Goal: Transaction & Acquisition: Purchase product/service

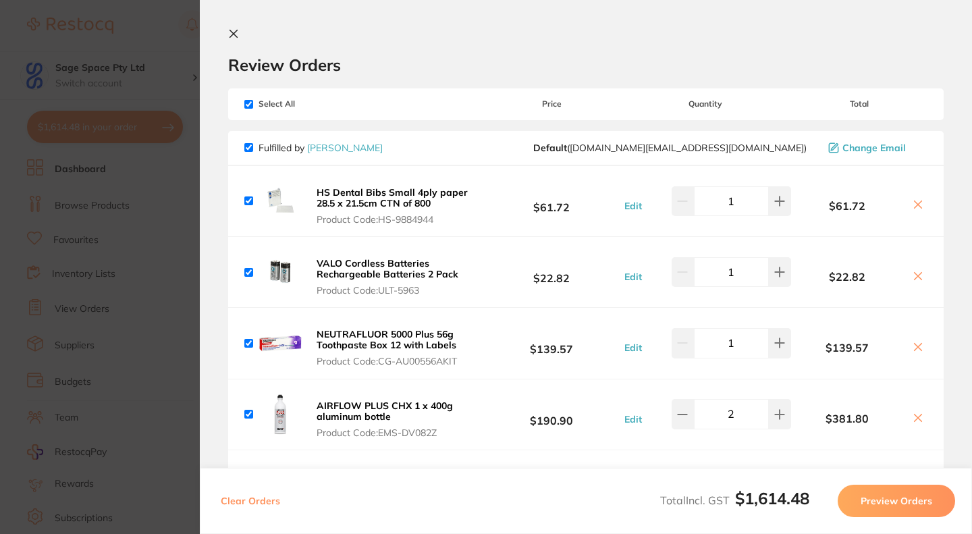
scroll to position [182, 0]
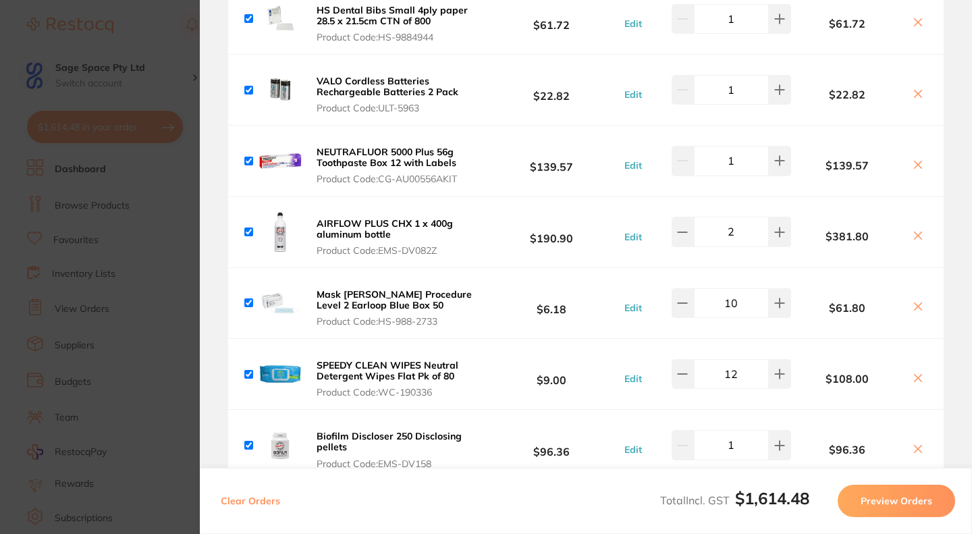
click at [913, 163] on icon at bounding box center [918, 164] width 11 height 11
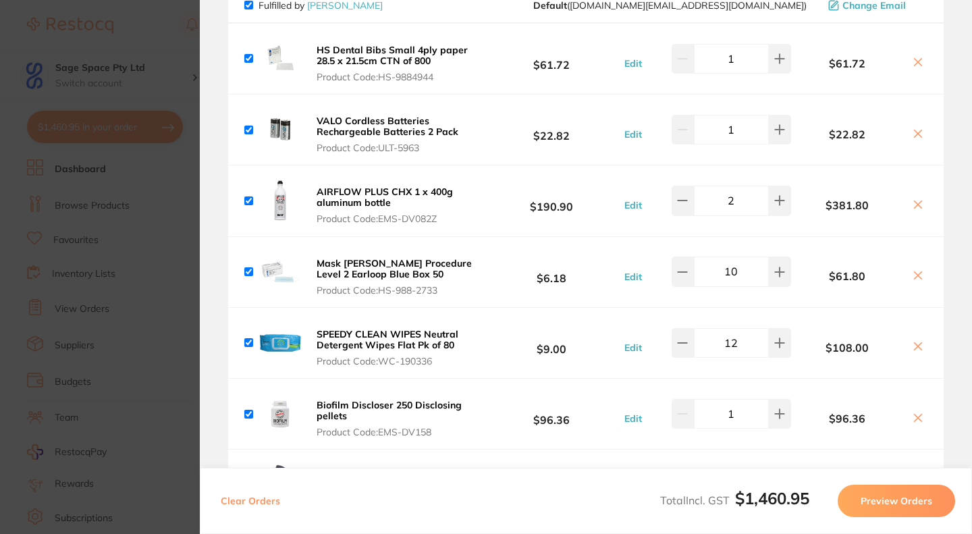
scroll to position [206, 0]
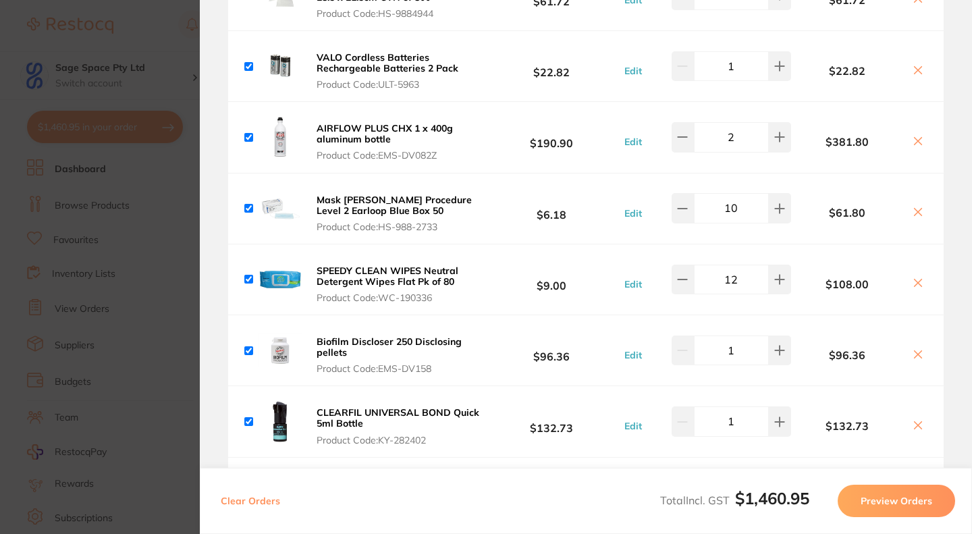
click at [160, 30] on section "Update RRP Set your pre negotiated price for this item. Item Agreed RRP (excl. …" at bounding box center [486, 267] width 972 height 534
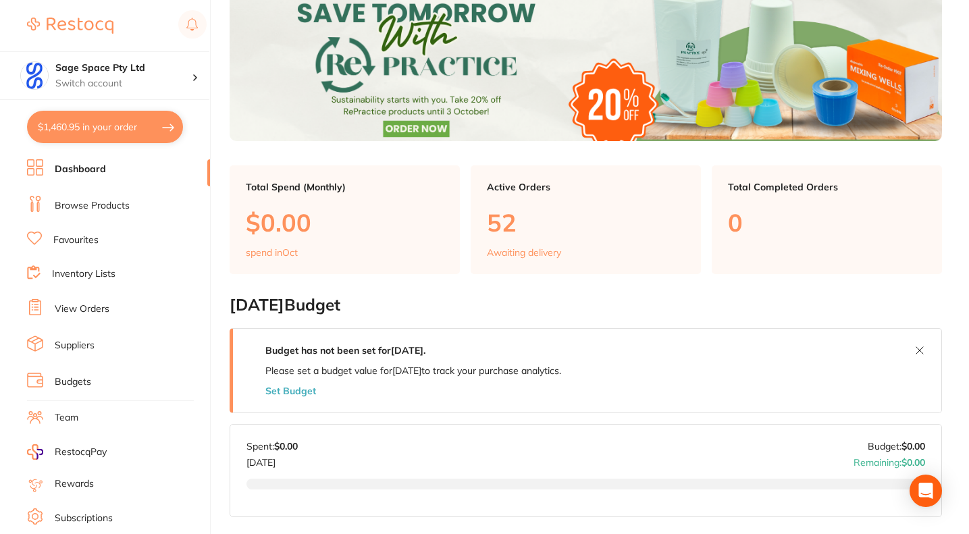
click at [99, 131] on button "$1,460.95 in your order" at bounding box center [105, 127] width 156 height 32
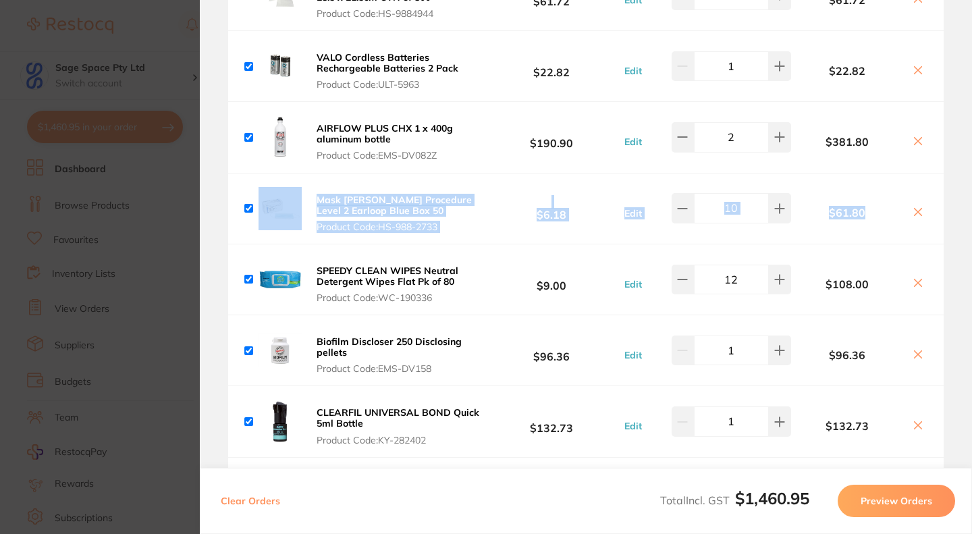
drag, startPoint x: 967, startPoint y: 136, endPoint x: 972, endPoint y: 180, distance: 43.4
click at [972, 180] on section "Review Orders Your orders are being processed and we will notify you once we ha…" at bounding box center [586, 267] width 772 height 534
click at [961, 177] on section "Review Orders Your orders are being processed and we will notify you once we ha…" at bounding box center [586, 267] width 772 height 534
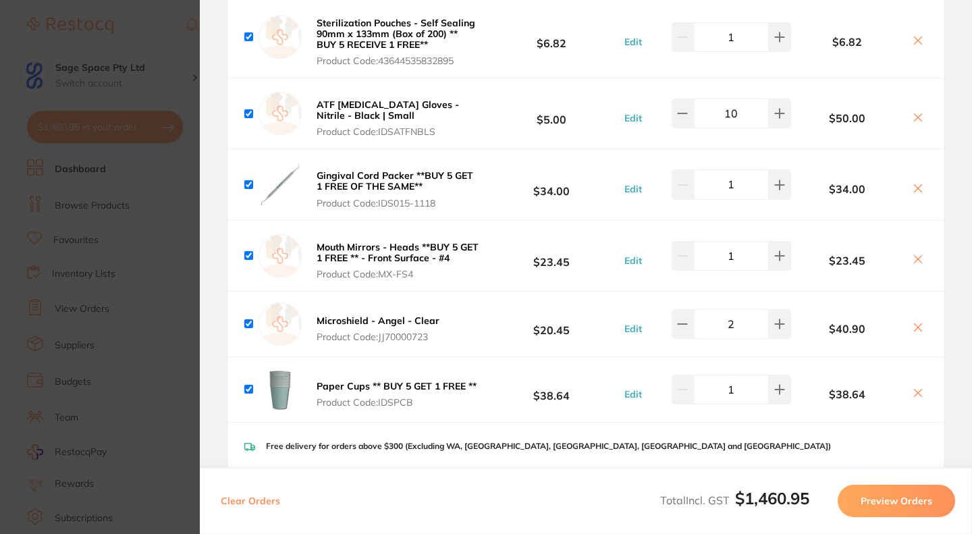
scroll to position [1015, 0]
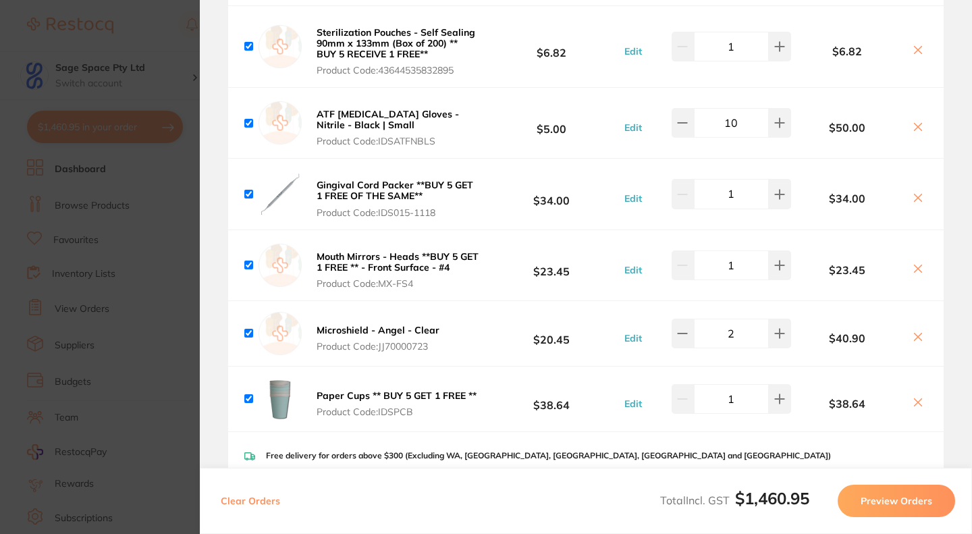
click at [915, 269] on icon at bounding box center [918, 268] width 7 height 7
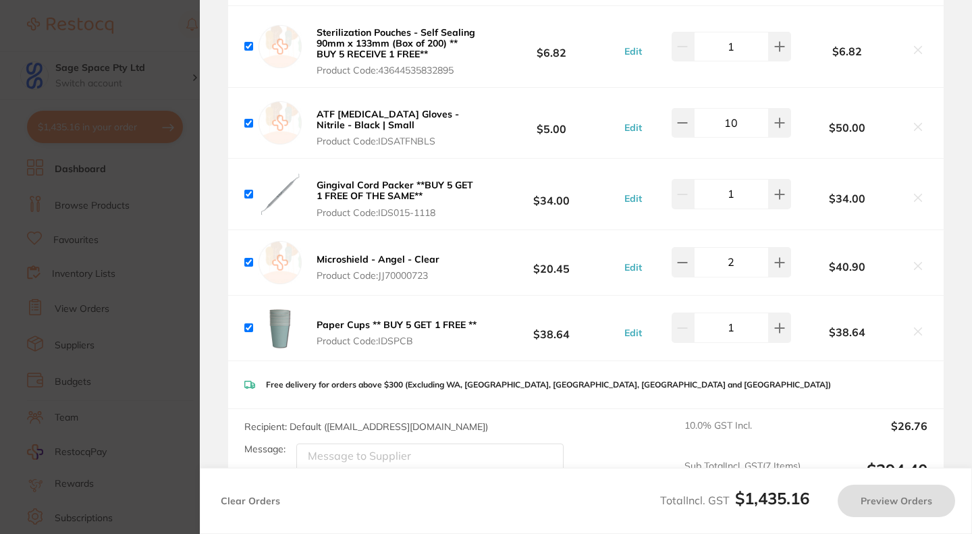
checkbox input "true"
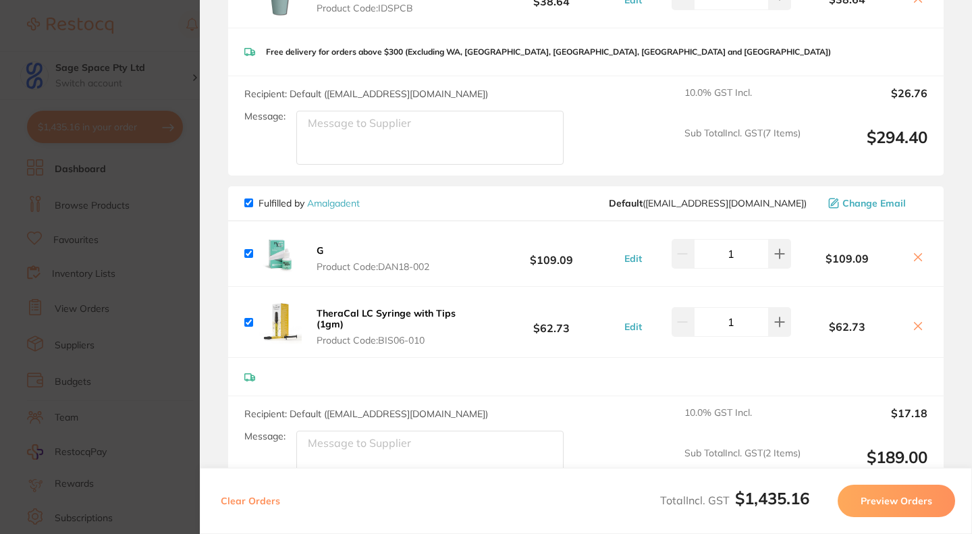
scroll to position [1349, 0]
click at [165, 185] on section "Update RRP Set your pre negotiated price for this item. Item Agreed RRP (excl. …" at bounding box center [486, 267] width 972 height 534
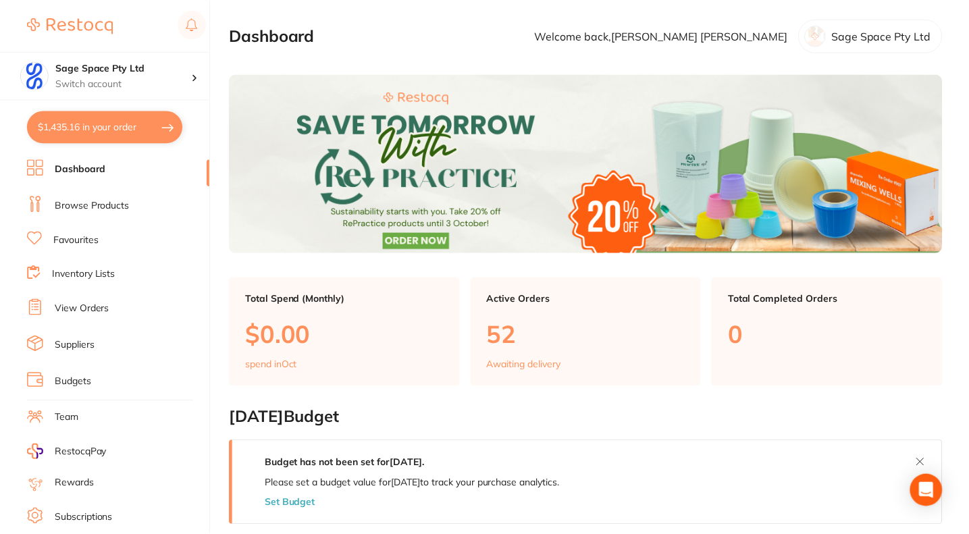
scroll to position [111, 0]
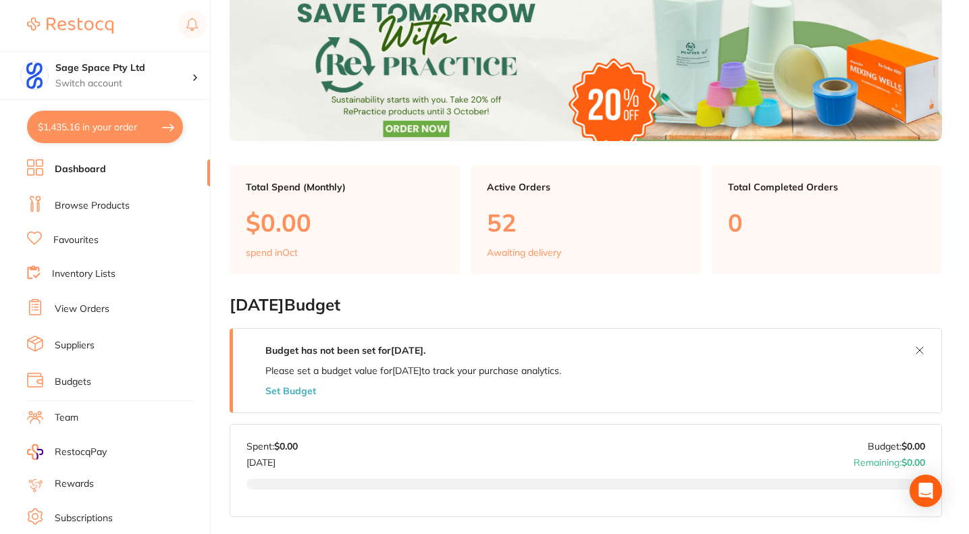
click at [94, 237] on link "Favourites" at bounding box center [75, 241] width 45 height 14
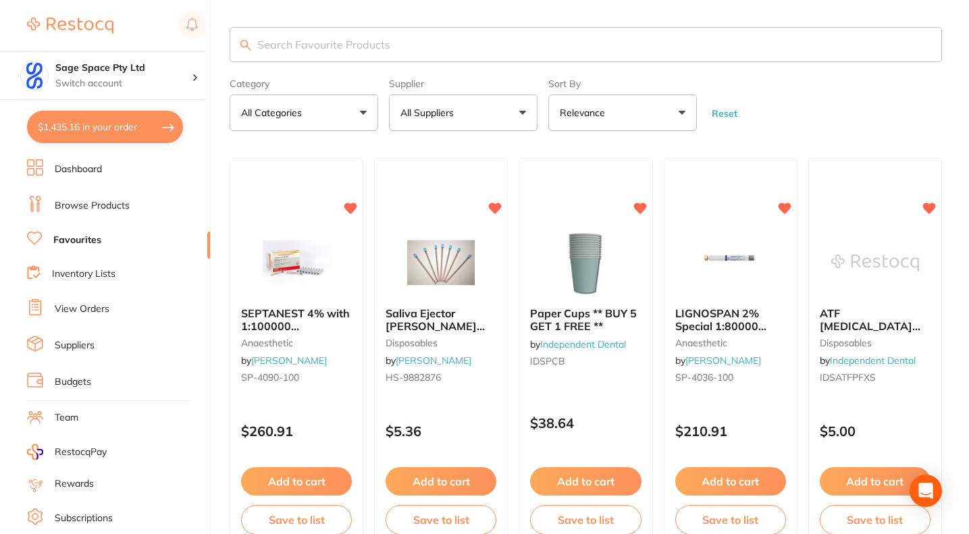
click at [451, 118] on p "All Suppliers" at bounding box center [429, 113] width 59 height 14
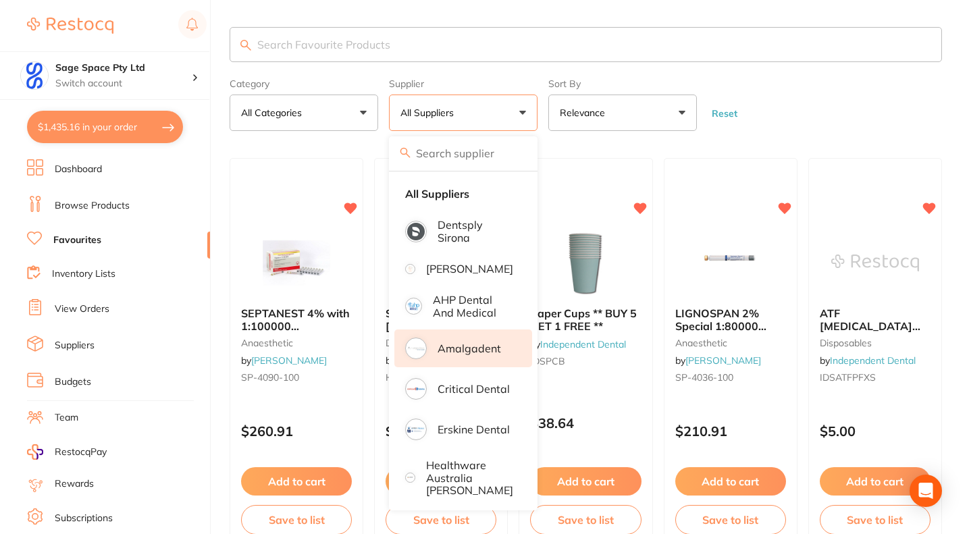
click at [460, 354] on p "Amalgadent" at bounding box center [468, 348] width 63 height 12
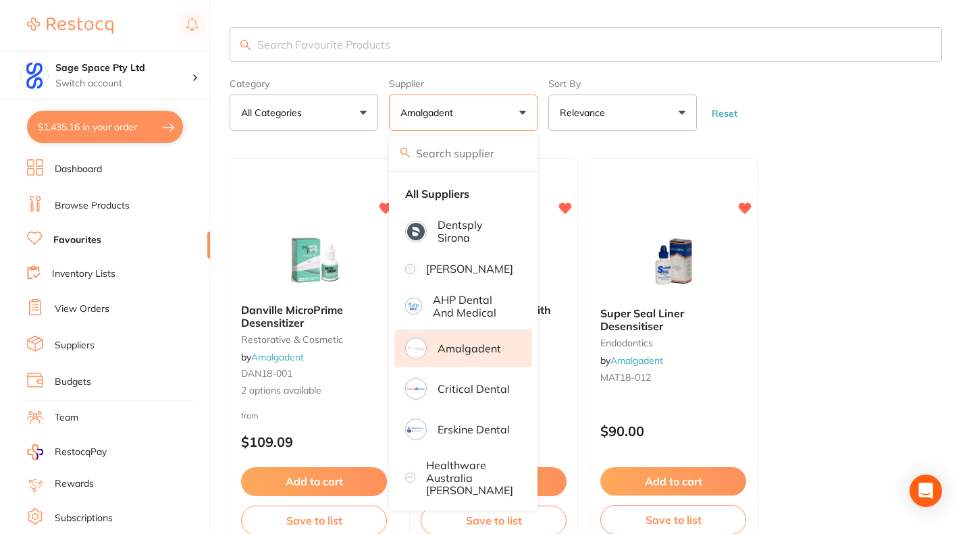
click at [786, 124] on form "Category All Categories All Categories endodontics restorative & cosmetic Clear…" at bounding box center [586, 102] width 712 height 58
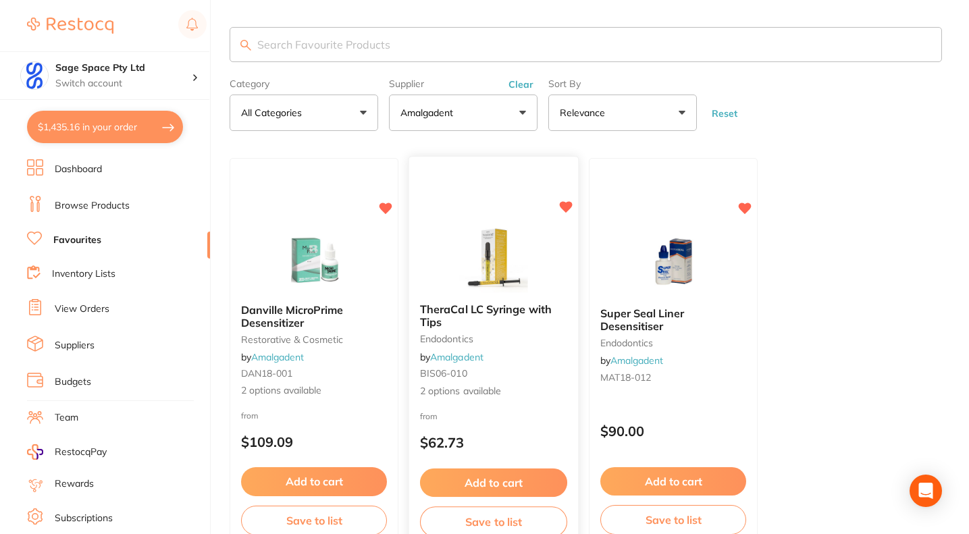
click at [481, 373] on small "BIS06-010" at bounding box center [493, 374] width 147 height 11
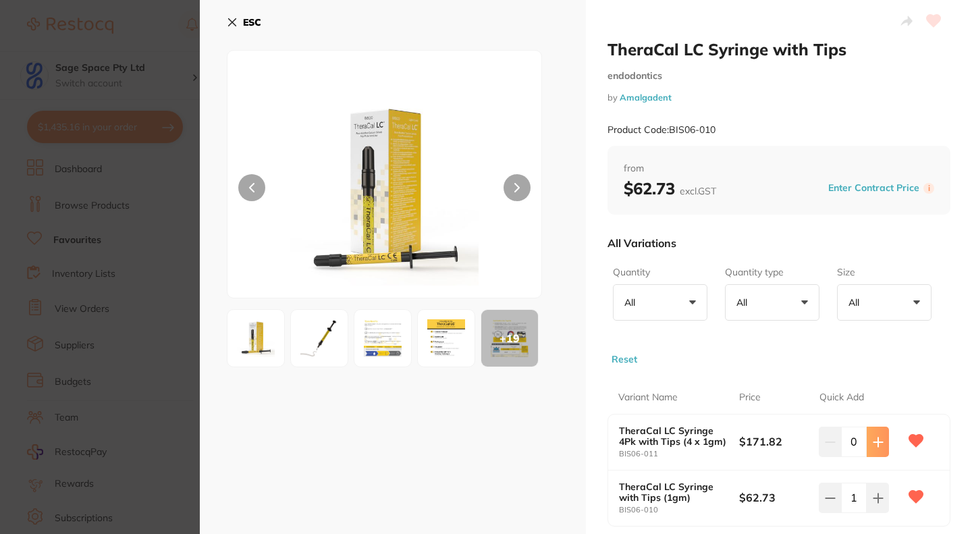
click at [878, 435] on button at bounding box center [878, 442] width 22 height 30
type input "1"
click at [934, 77] on small "endodontics" at bounding box center [779, 75] width 343 height 11
click at [227, 20] on icon at bounding box center [232, 22] width 11 height 11
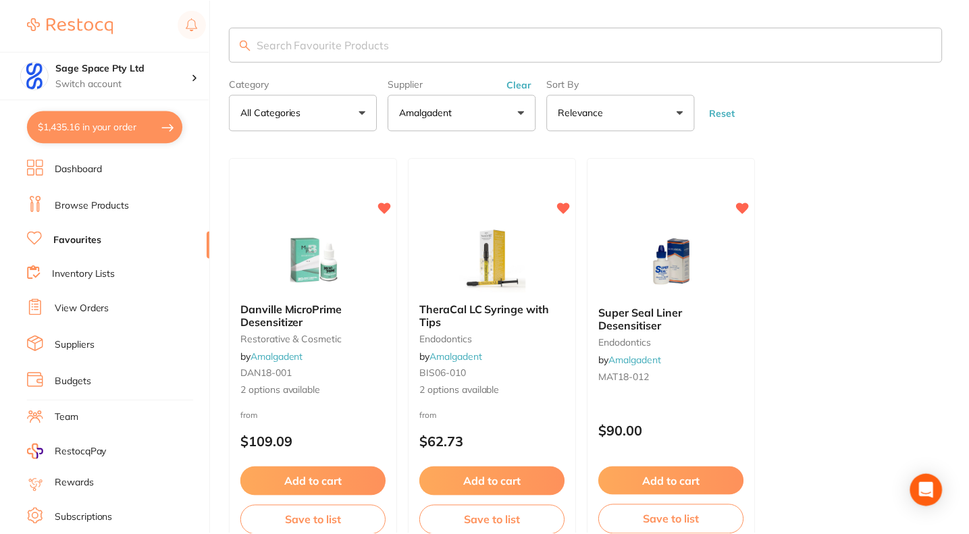
scroll to position [82, 0]
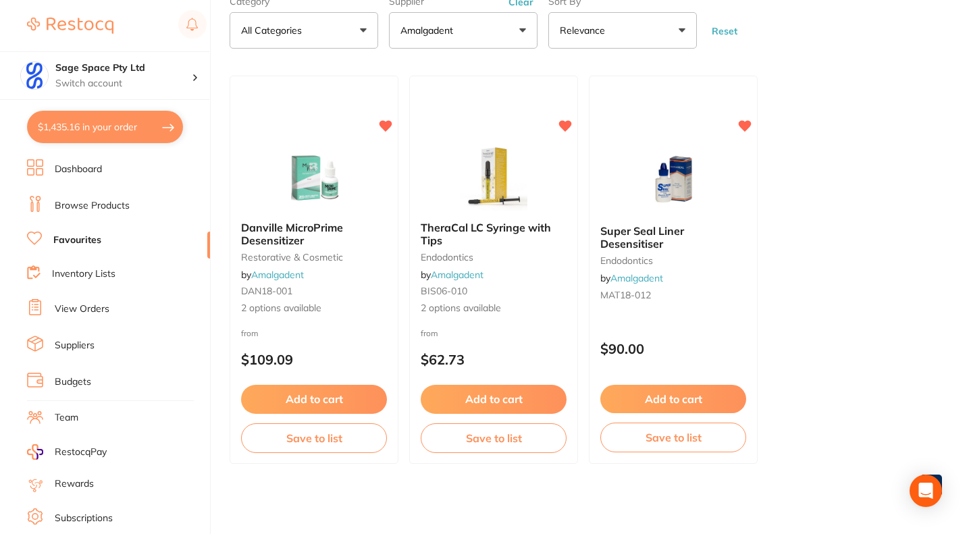
click at [116, 126] on button "$1,435.16 in your order" at bounding box center [105, 127] width 156 height 32
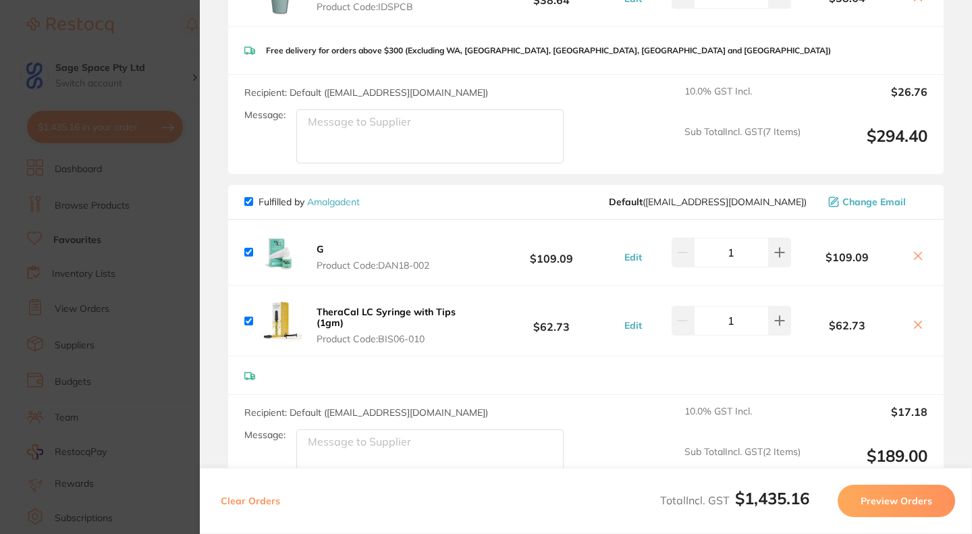
click at [159, 72] on section "Update RRP Set your pre negotiated price for this item. Item Agreed RRP (excl. …" at bounding box center [486, 267] width 972 height 534
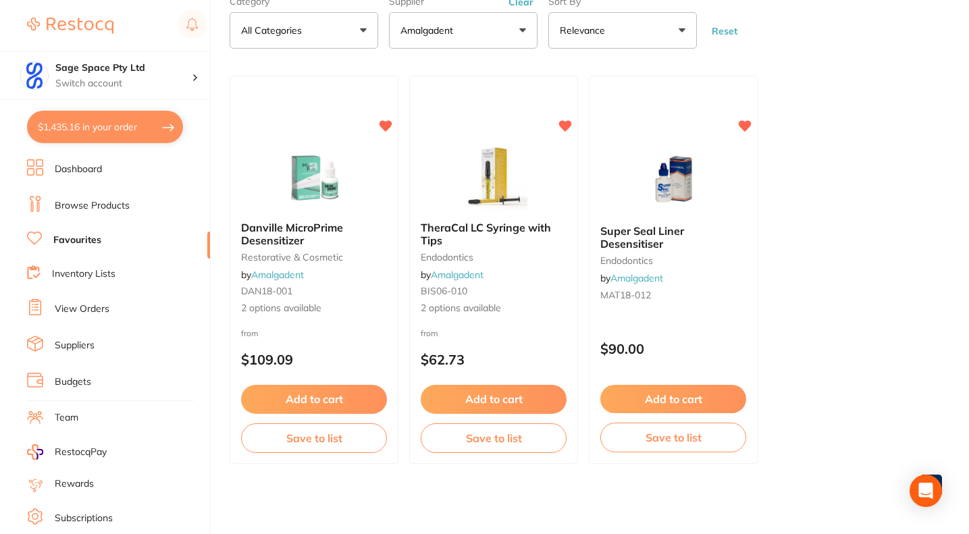
click at [93, 240] on link "Favourites" at bounding box center [77, 241] width 48 height 14
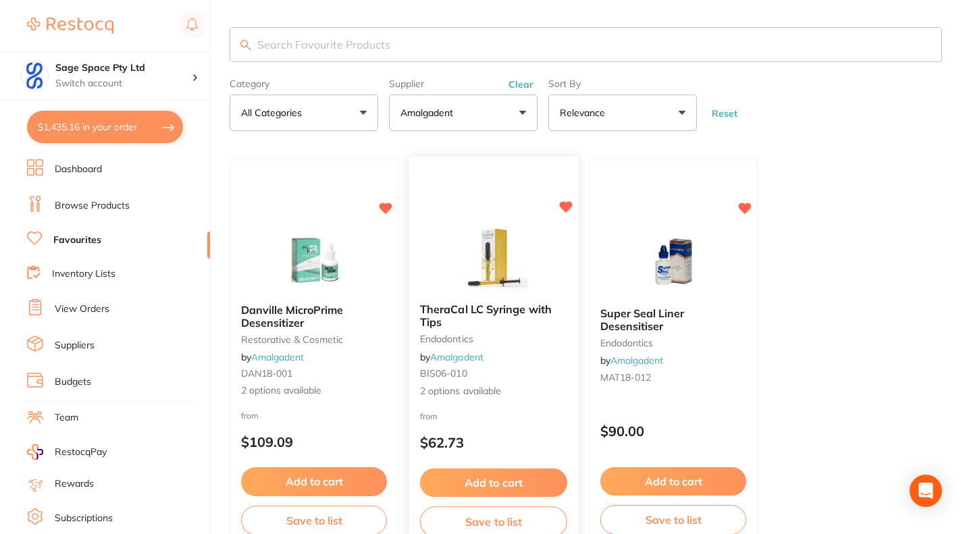
click at [475, 315] on span "TheraCal LC Syringe with Tips" at bounding box center [486, 315] width 132 height 26
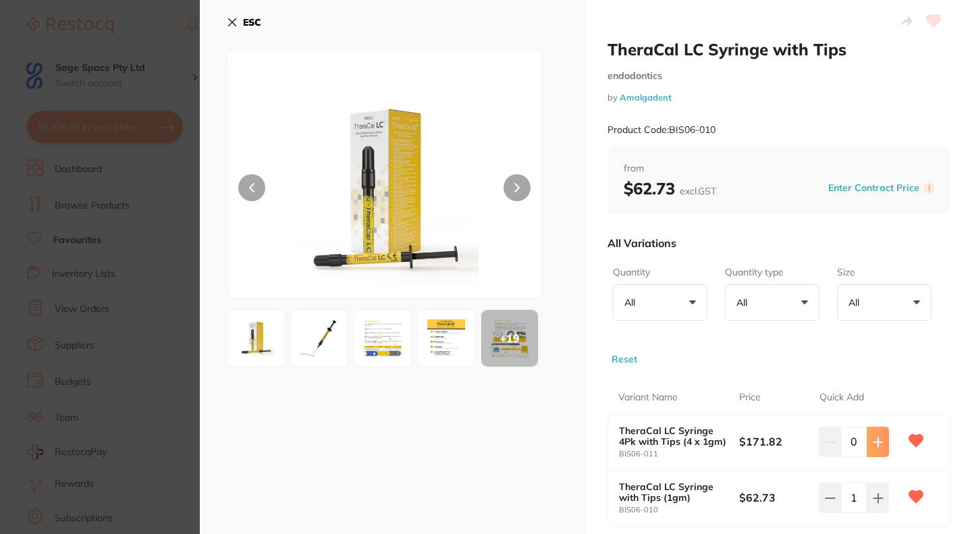
click at [877, 442] on icon at bounding box center [878, 441] width 9 height 9
type input "1"
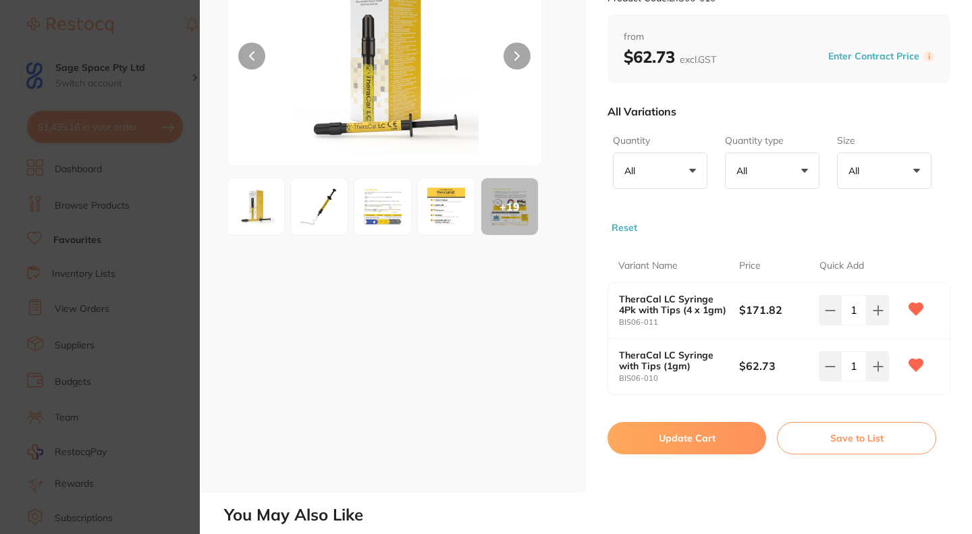
scroll to position [138, 0]
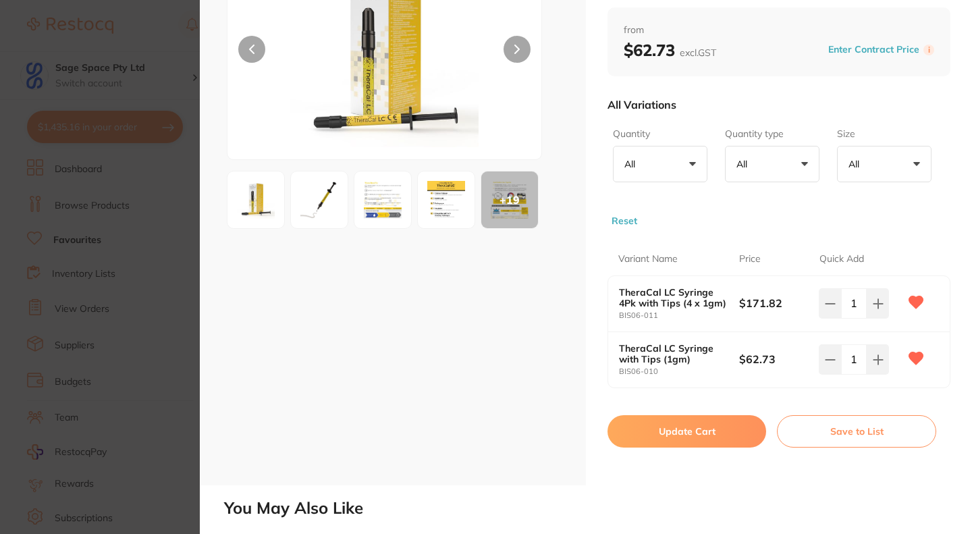
click at [676, 434] on button "Update Cart" at bounding box center [687, 431] width 159 height 32
checkbox input "false"
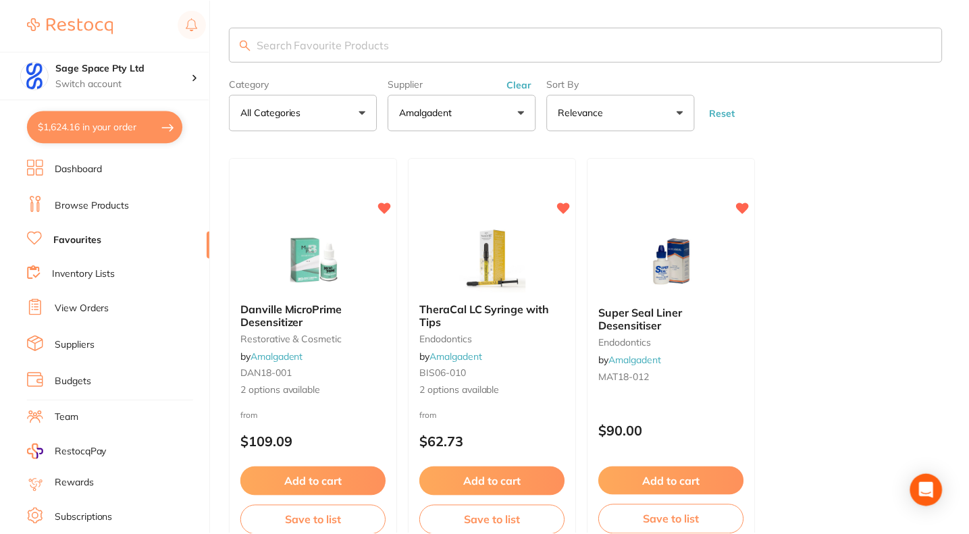
scroll to position [82, 0]
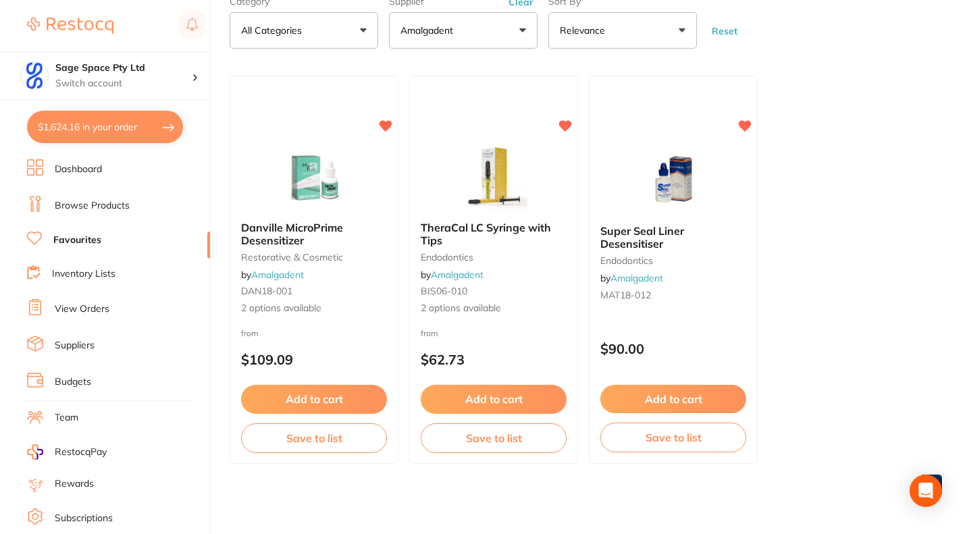
click at [103, 132] on button "$1,624.16 in your order" at bounding box center [105, 127] width 156 height 32
checkbox input "true"
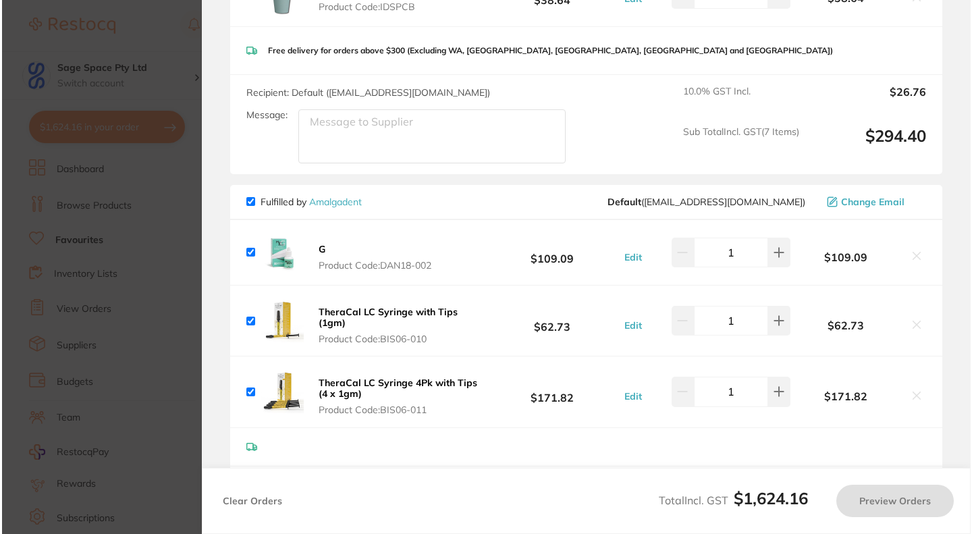
scroll to position [0, 0]
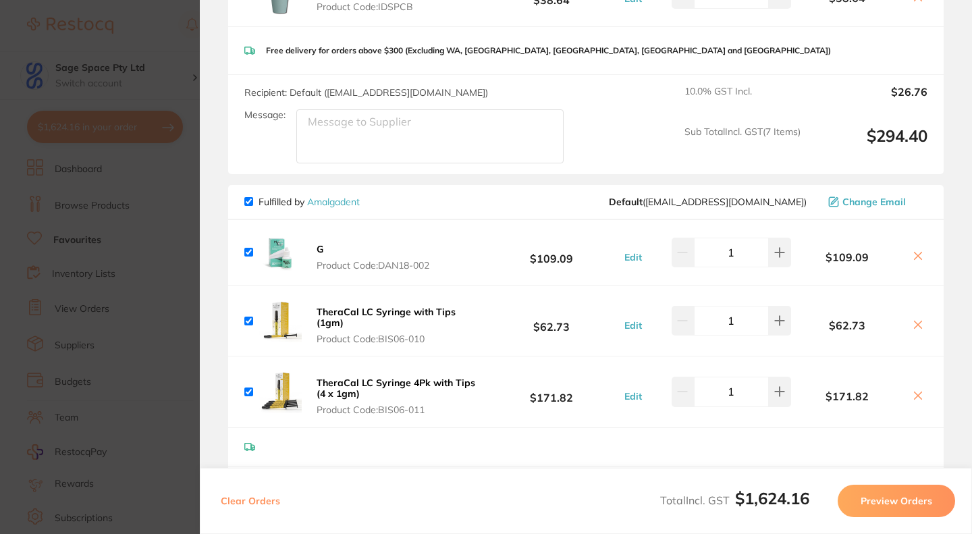
click at [915, 321] on icon at bounding box center [918, 324] width 7 height 7
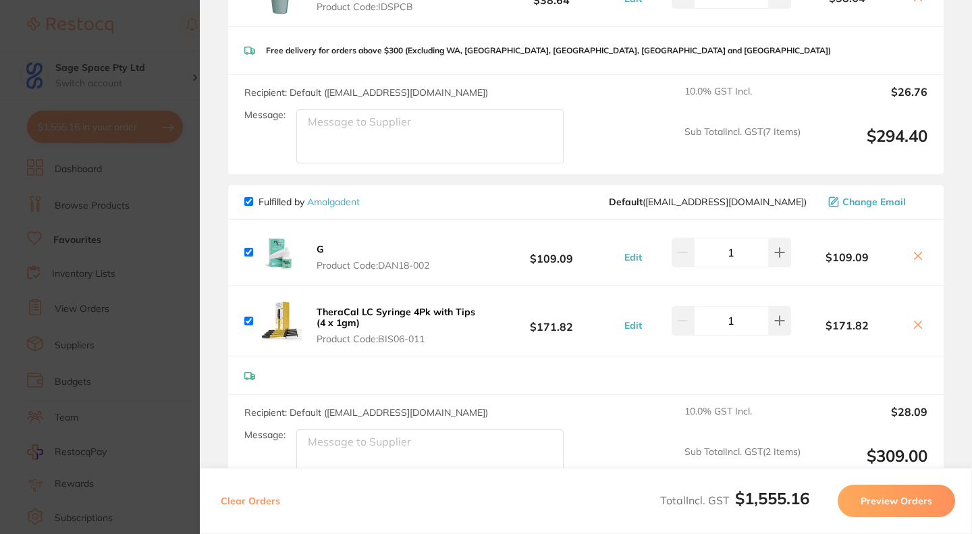
checkbox input "true"
